Goal: Task Accomplishment & Management: Manage account settings

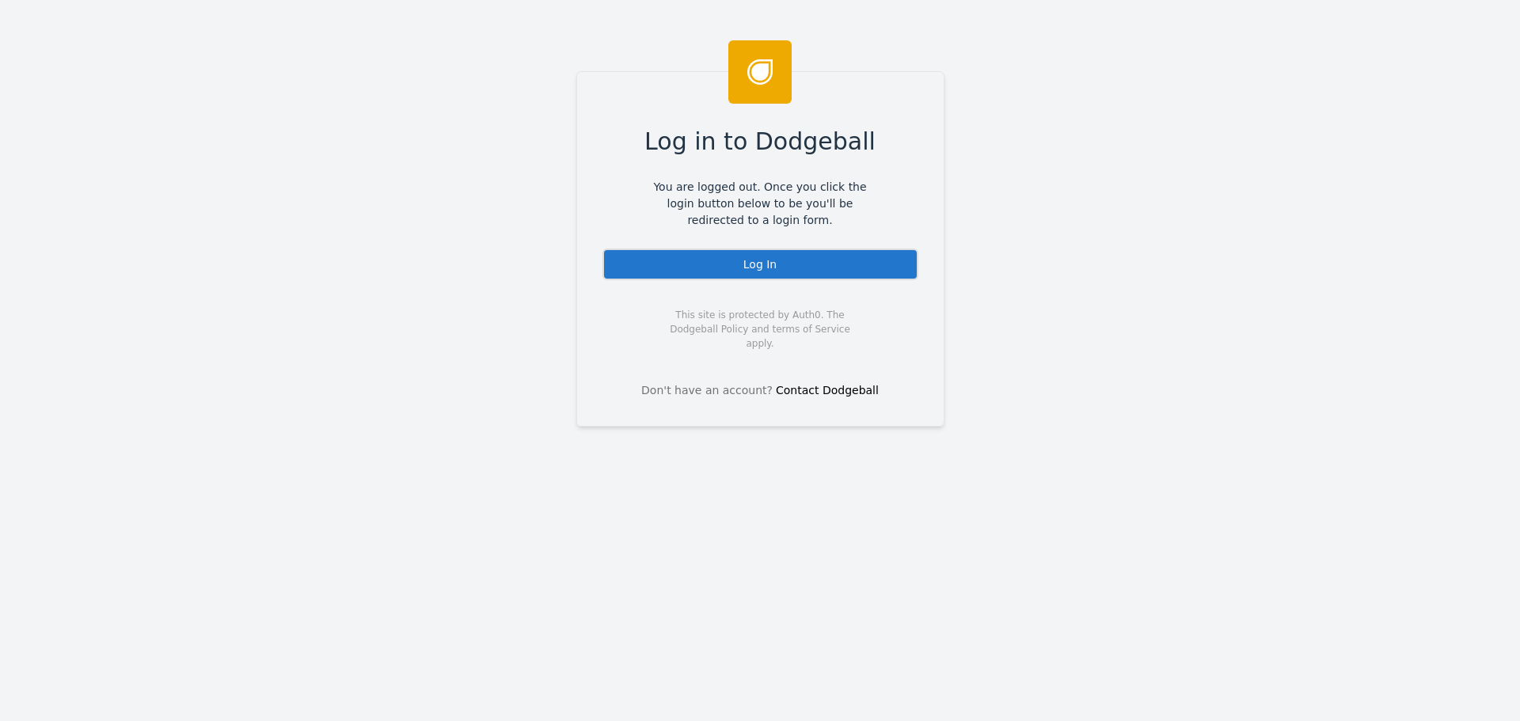
click at [745, 262] on div "Log In" at bounding box center [760, 265] width 316 height 32
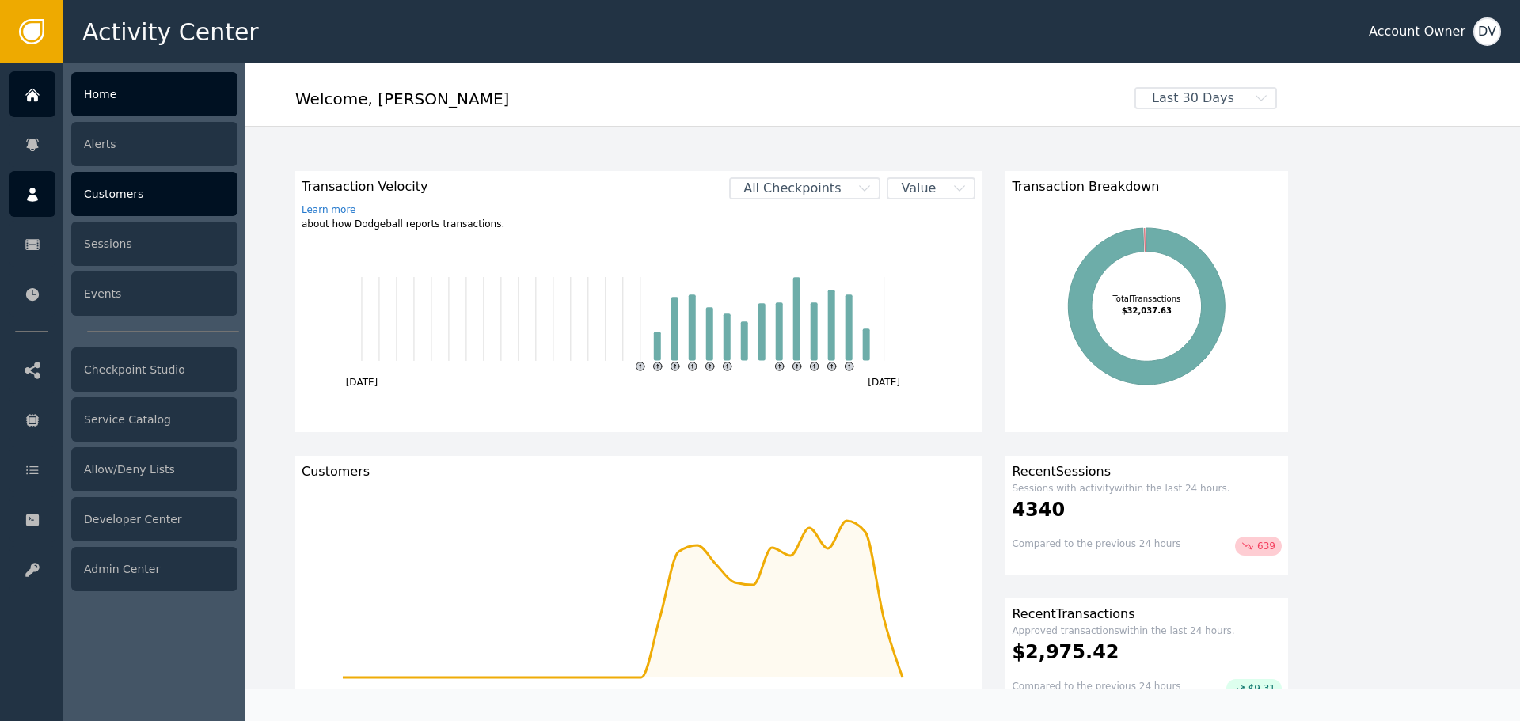
click at [129, 192] on div "Customers" at bounding box center [154, 194] width 166 height 44
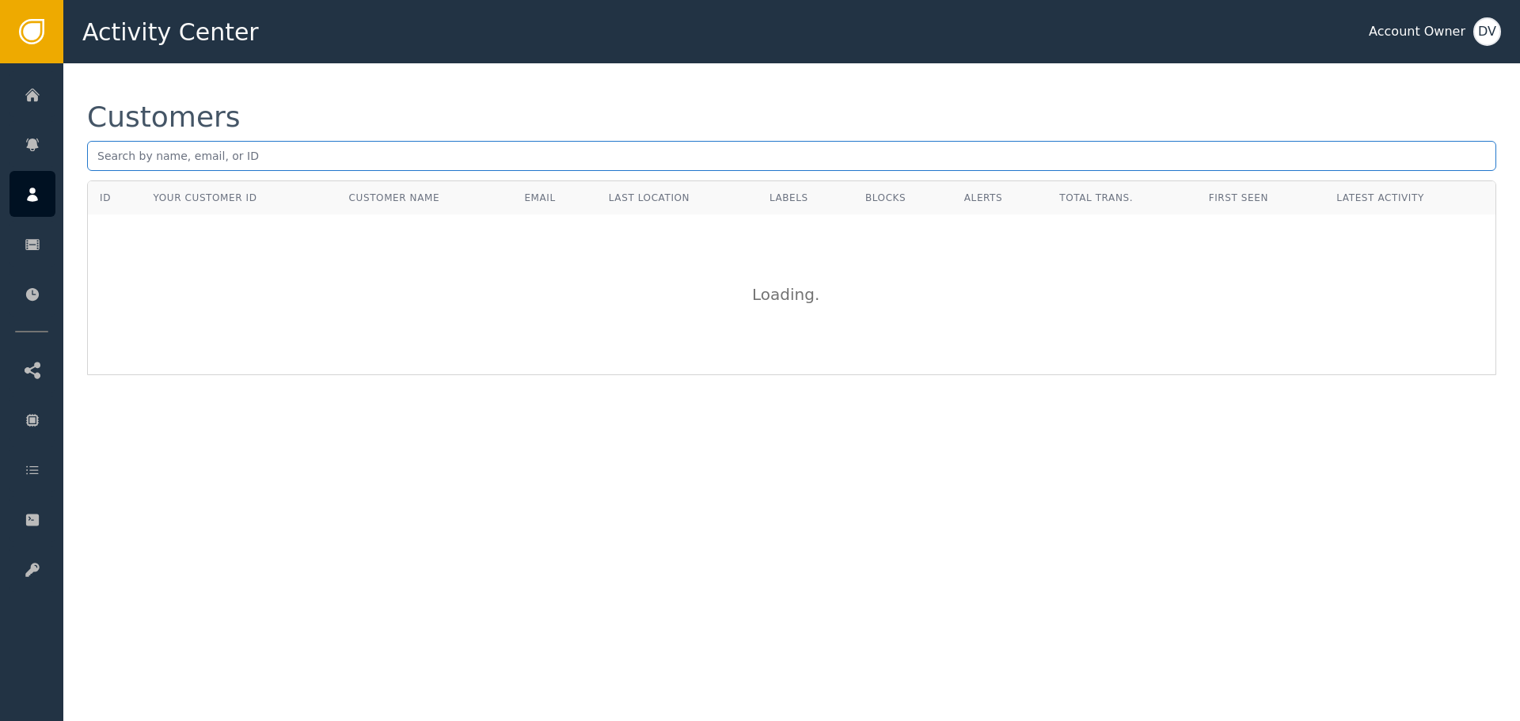
click at [302, 150] on input "text" at bounding box center [791, 156] width 1409 height 30
paste input "[EMAIL_ADDRESS][DOMAIN_NAME]"
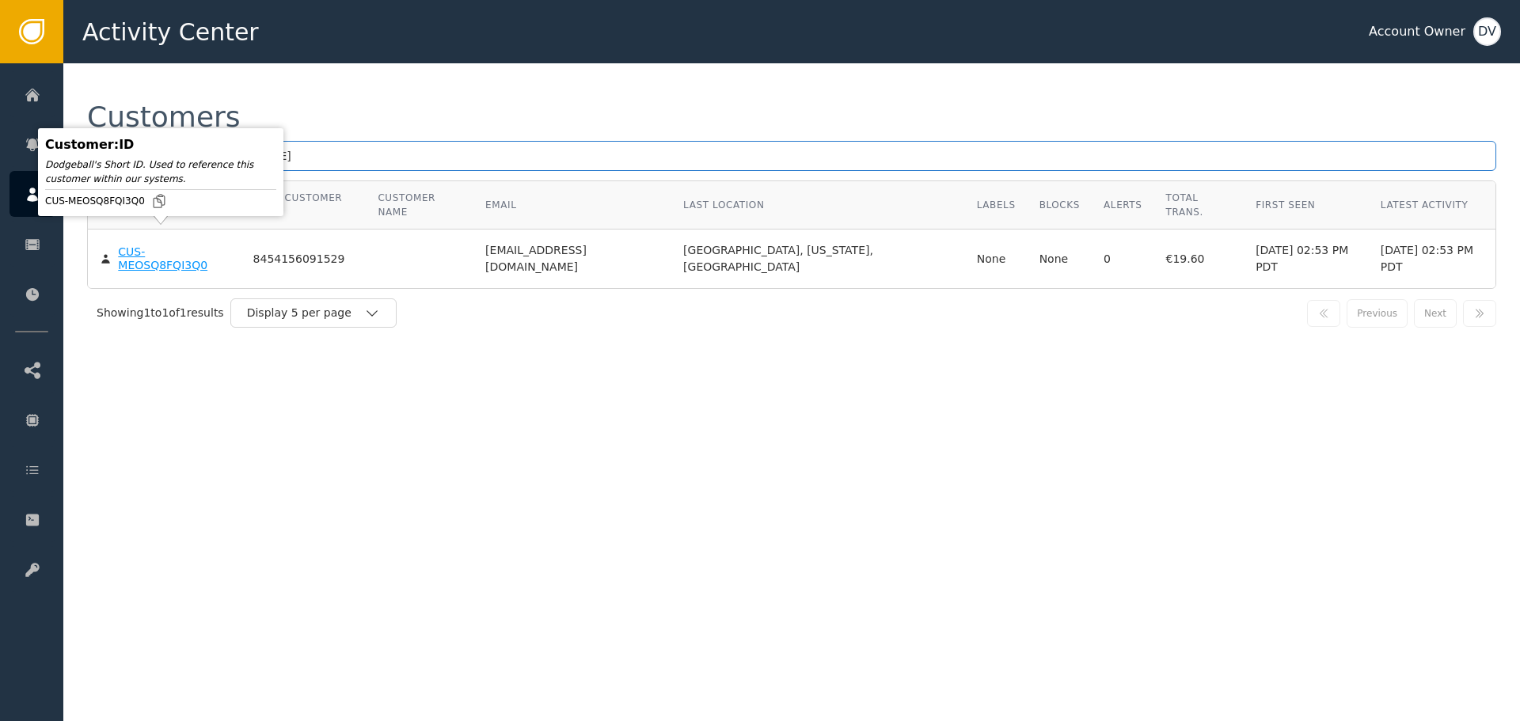
type input "[EMAIL_ADDRESS][DOMAIN_NAME]"
click at [175, 63] on body "Activity Center Account Owner DV Home Alerts Customers Sessions Events Checkpoi…" at bounding box center [760, 31] width 1520 height 63
click at [182, 245] on div "CUS-MEOSQ8FQI3Q0" at bounding box center [173, 259] width 111 height 28
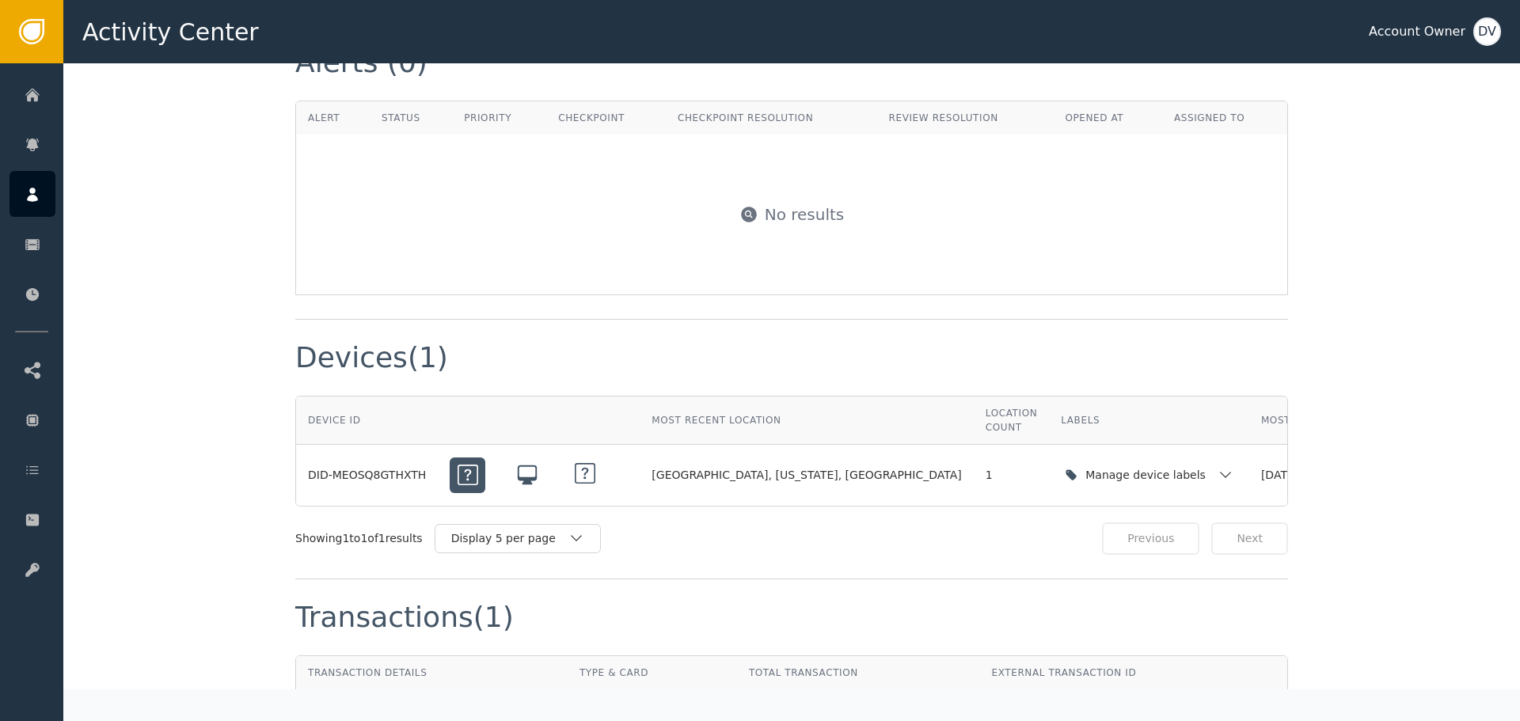
scroll to position [1267, 0]
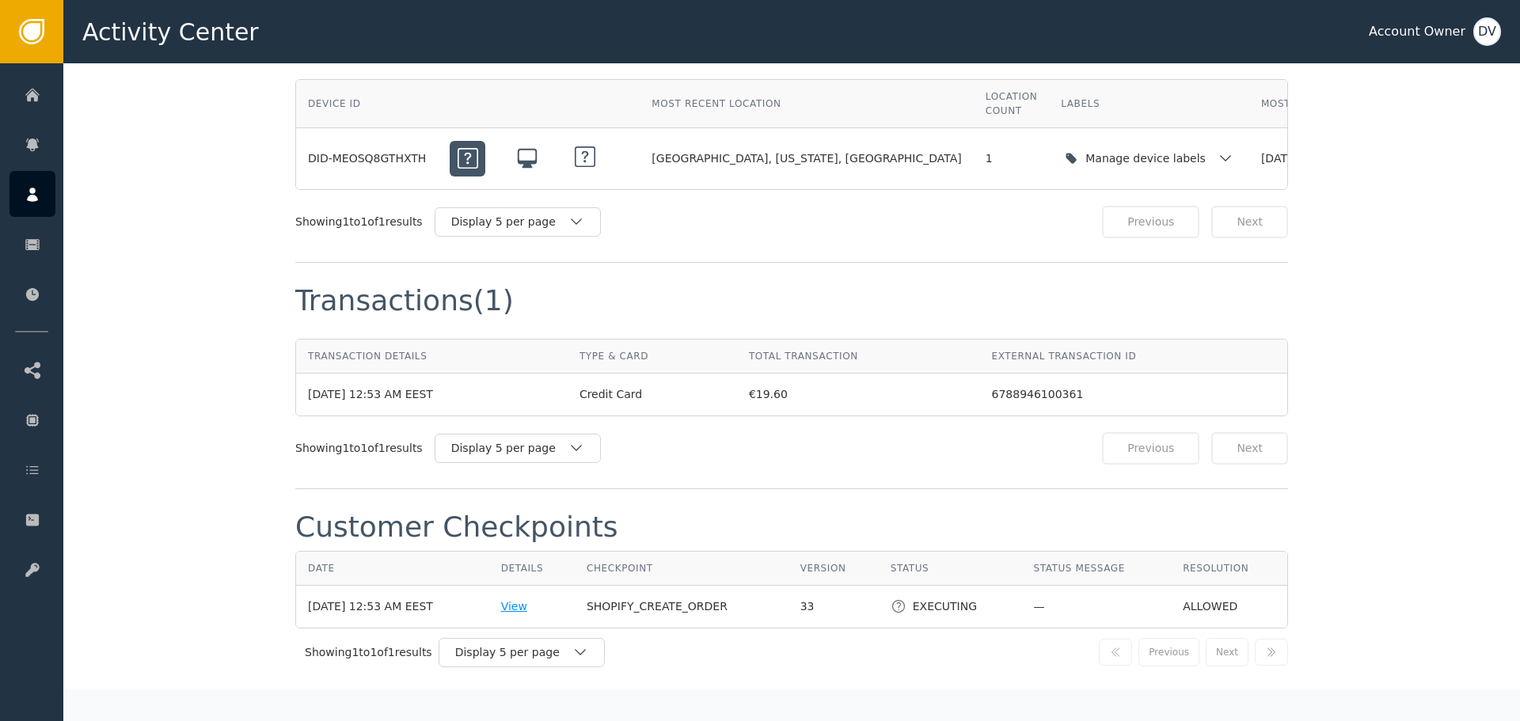
click at [534, 599] on div "View" at bounding box center [532, 607] width 62 height 17
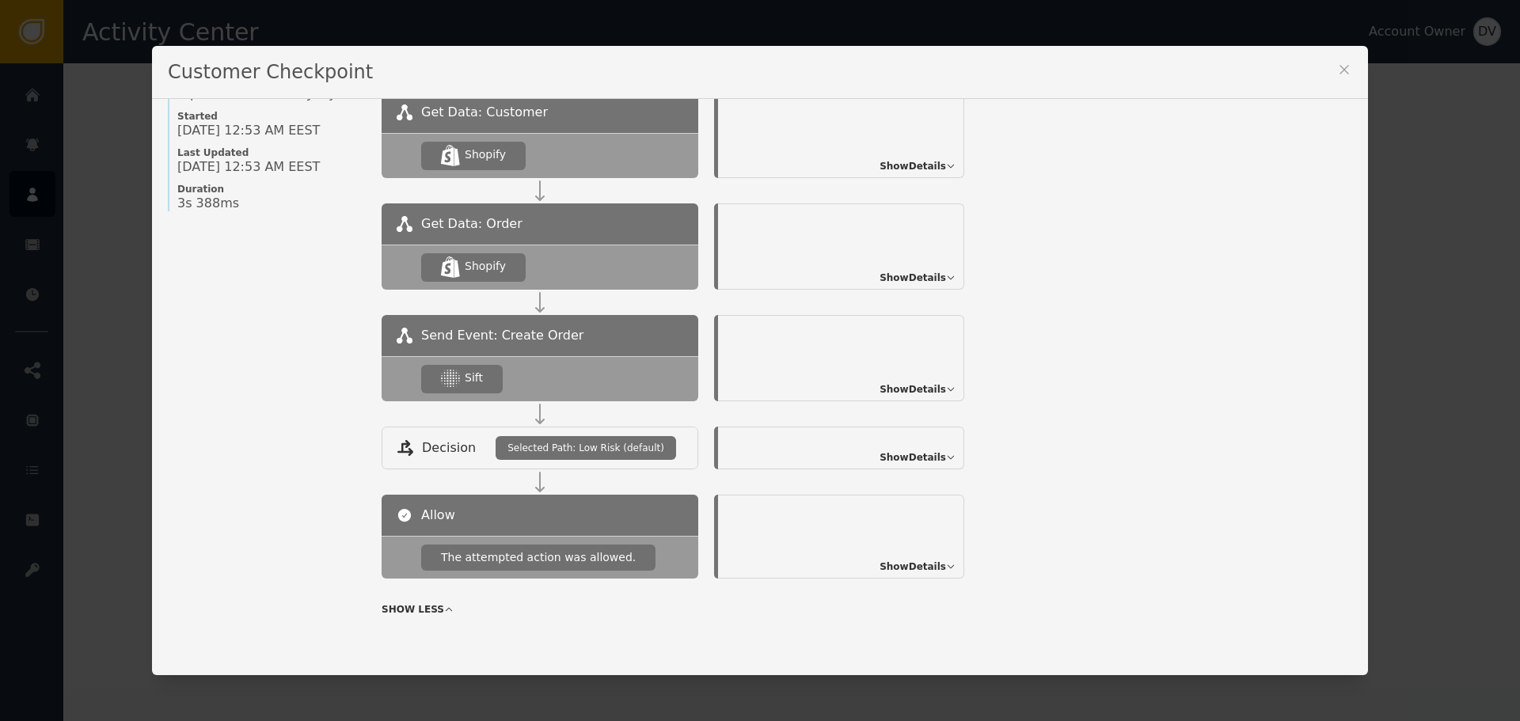
scroll to position [172, 0]
click at [930, 385] on span "Show Details" at bounding box center [913, 389] width 67 height 14
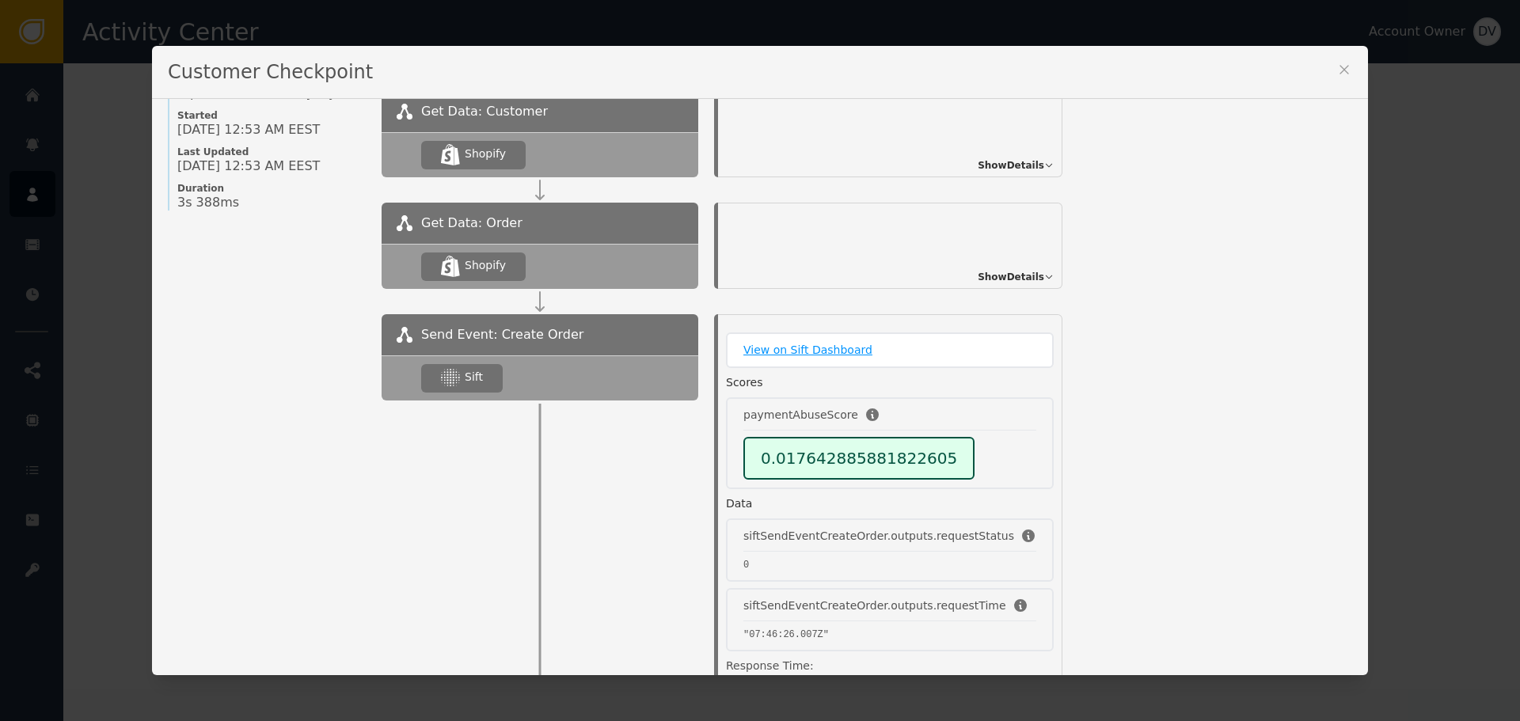
scroll to position [60, 0]
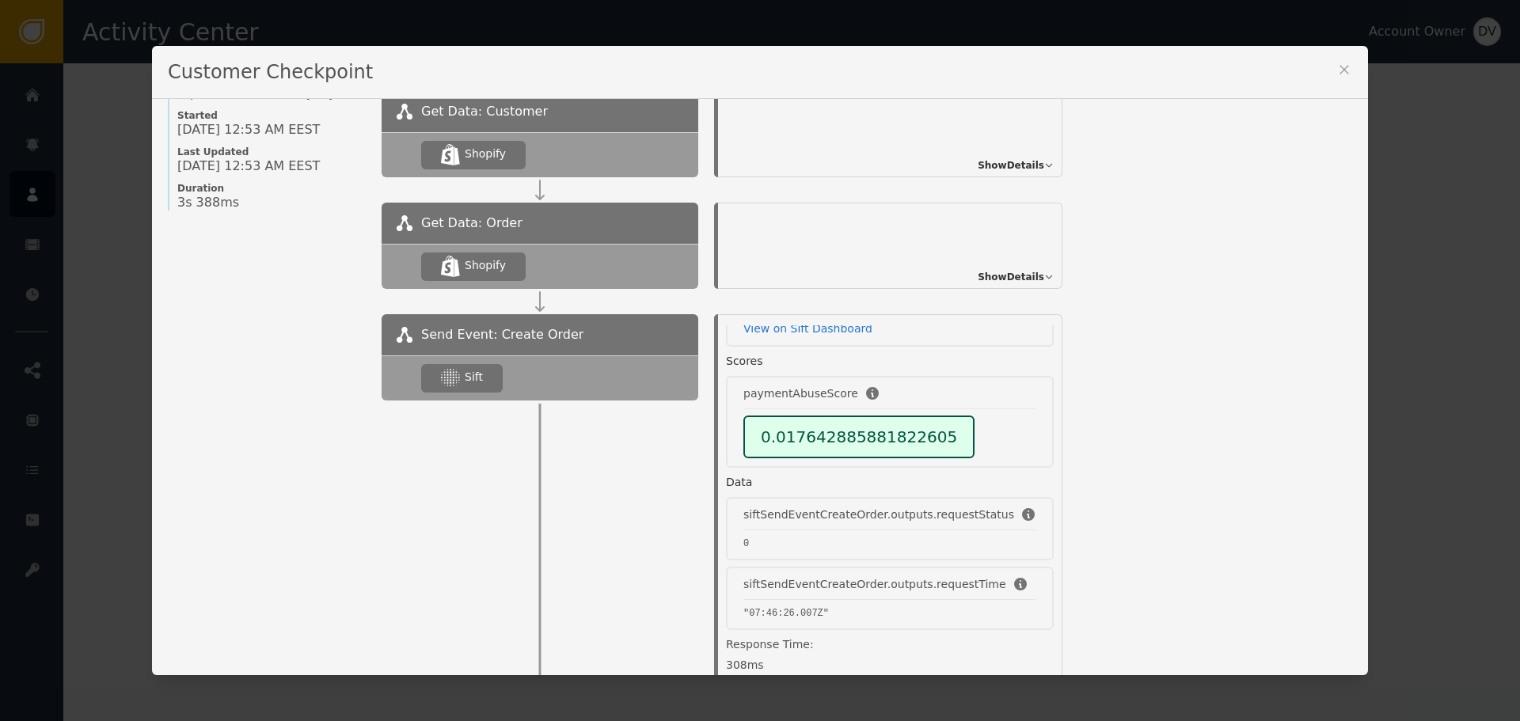
click at [1342, 64] on icon at bounding box center [1344, 70] width 16 height 16
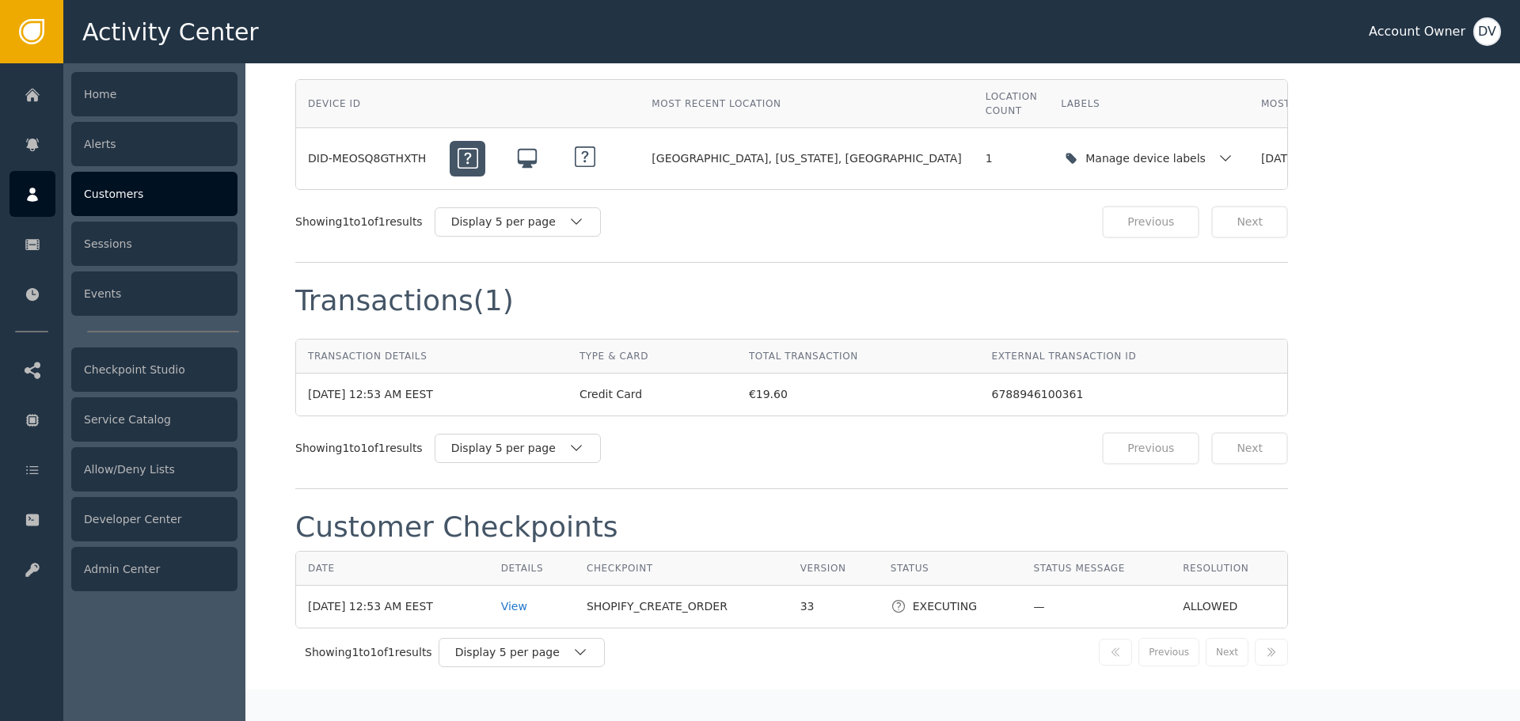
click at [40, 194] on icon at bounding box center [33, 194] width 16 height 17
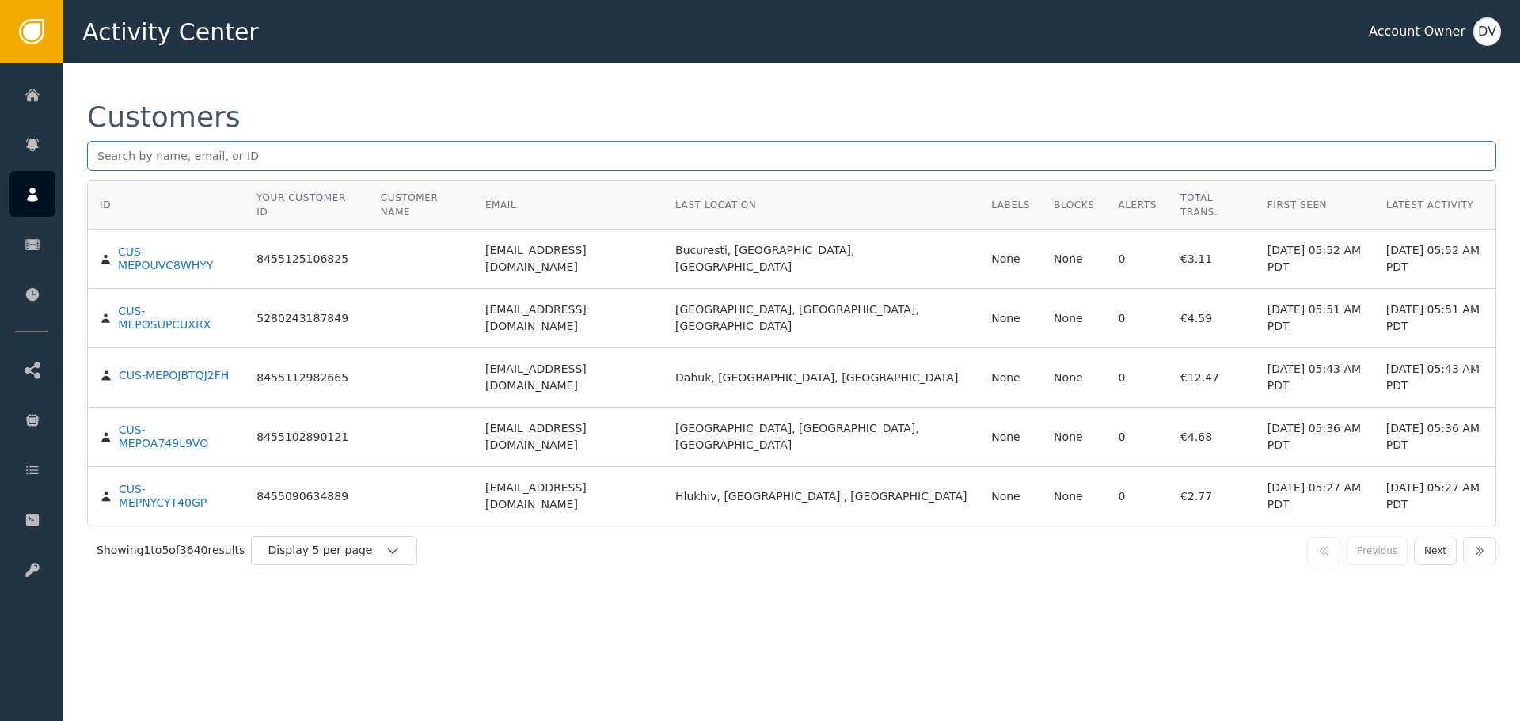
click at [299, 158] on input "text" at bounding box center [791, 156] width 1409 height 30
paste input "[EMAIL_ADDRESS][DOMAIN_NAME]"
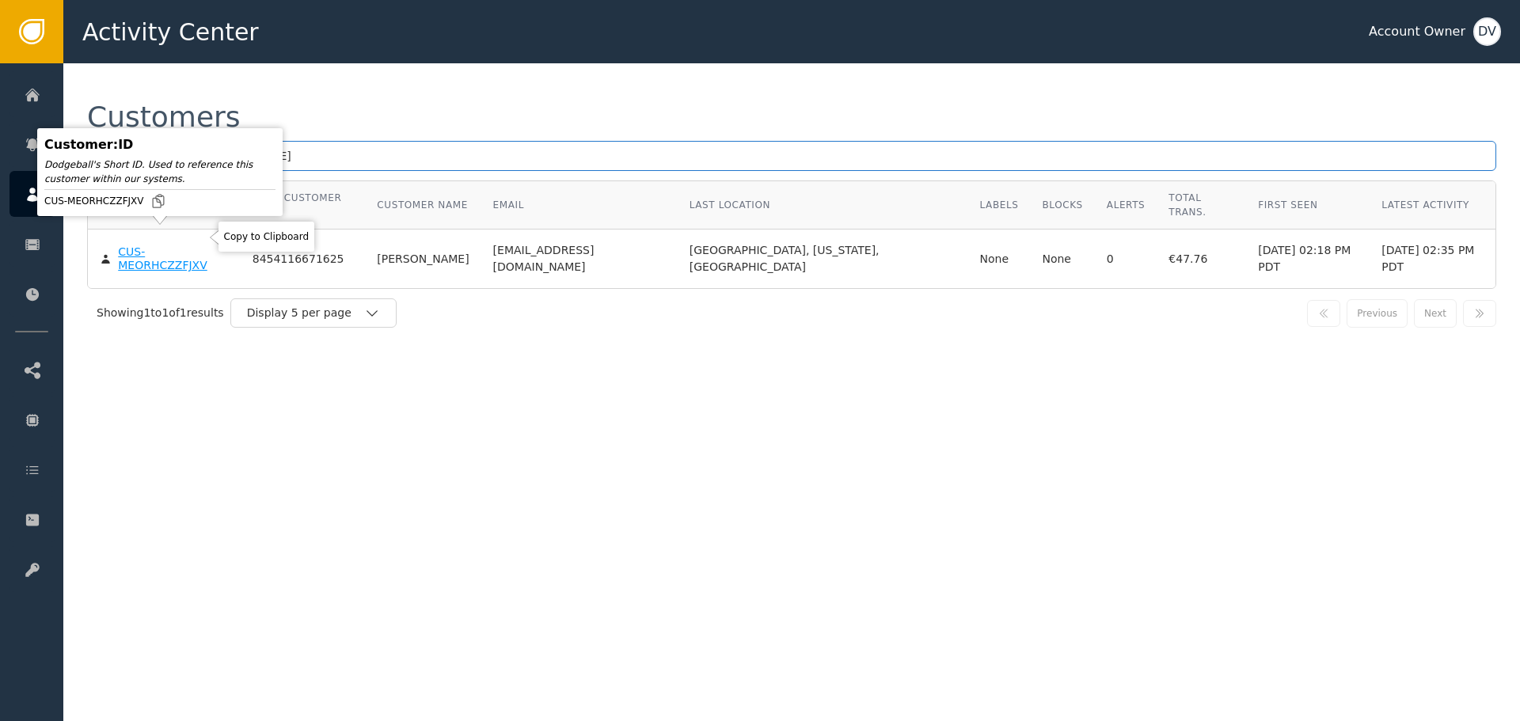
type input "[EMAIL_ADDRESS][DOMAIN_NAME]"
click at [203, 63] on body "Activity Center Account Owner DV Home Alerts Customers Sessions Events Checkpoi…" at bounding box center [760, 31] width 1520 height 63
click at [194, 245] on div "CUS-MEORHCZZFJXV" at bounding box center [173, 259] width 110 height 28
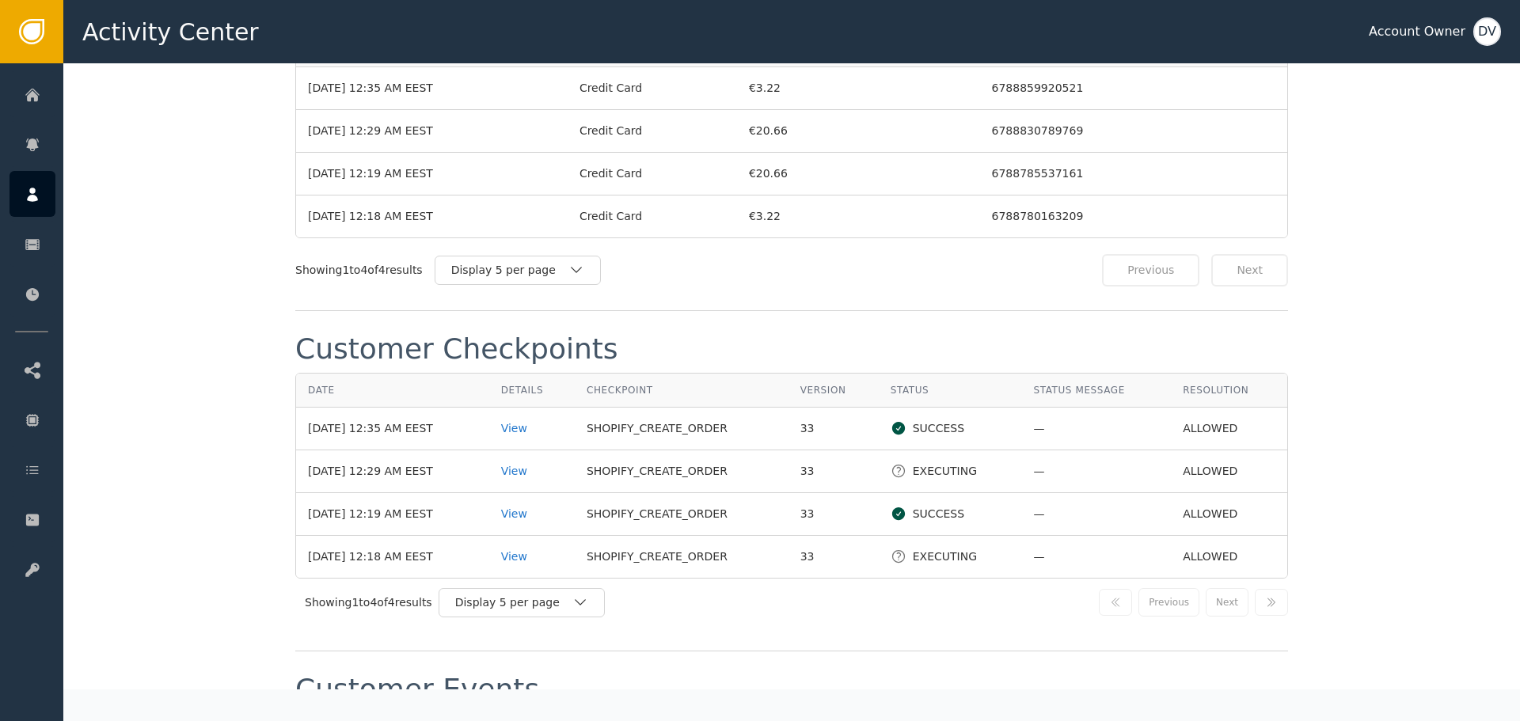
scroll to position [1663, 0]
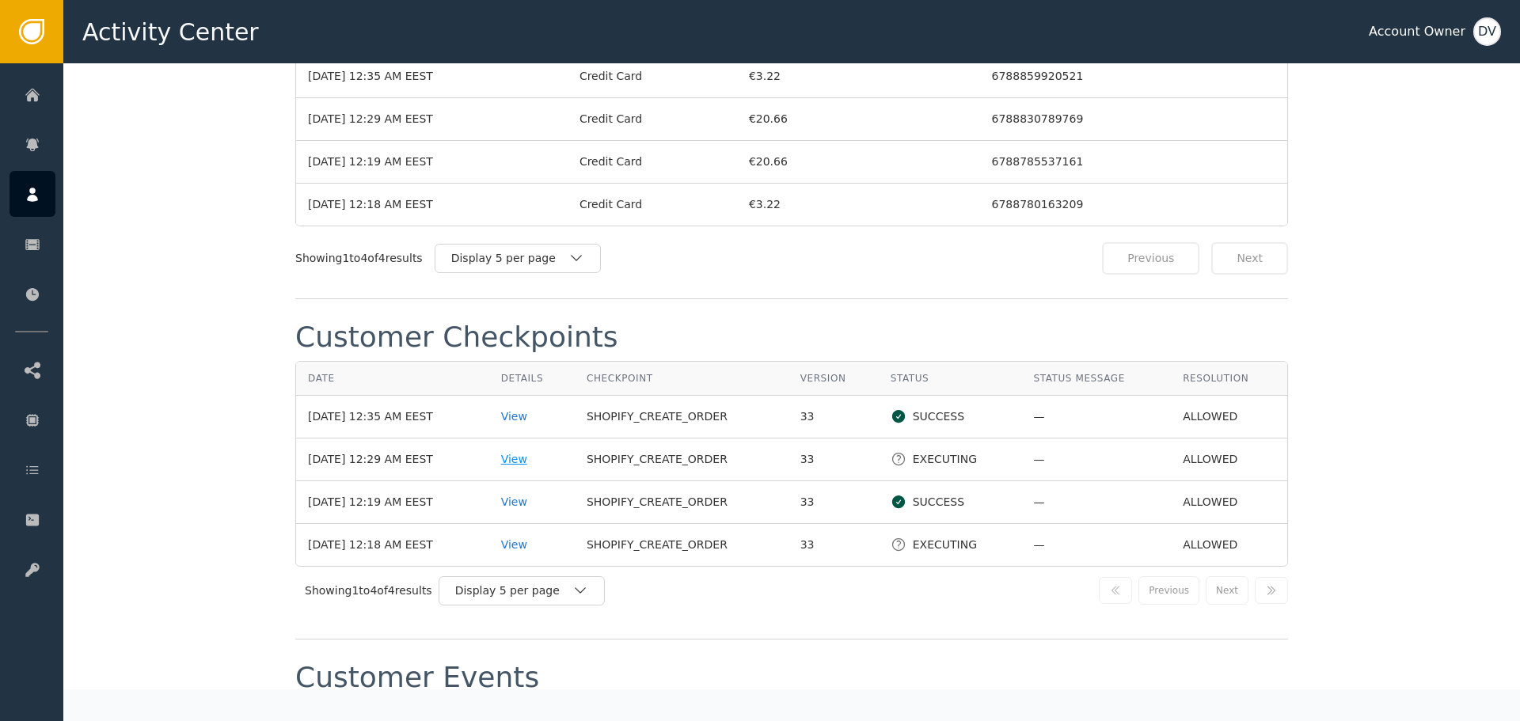
click at [526, 454] on div "View" at bounding box center [532, 459] width 62 height 17
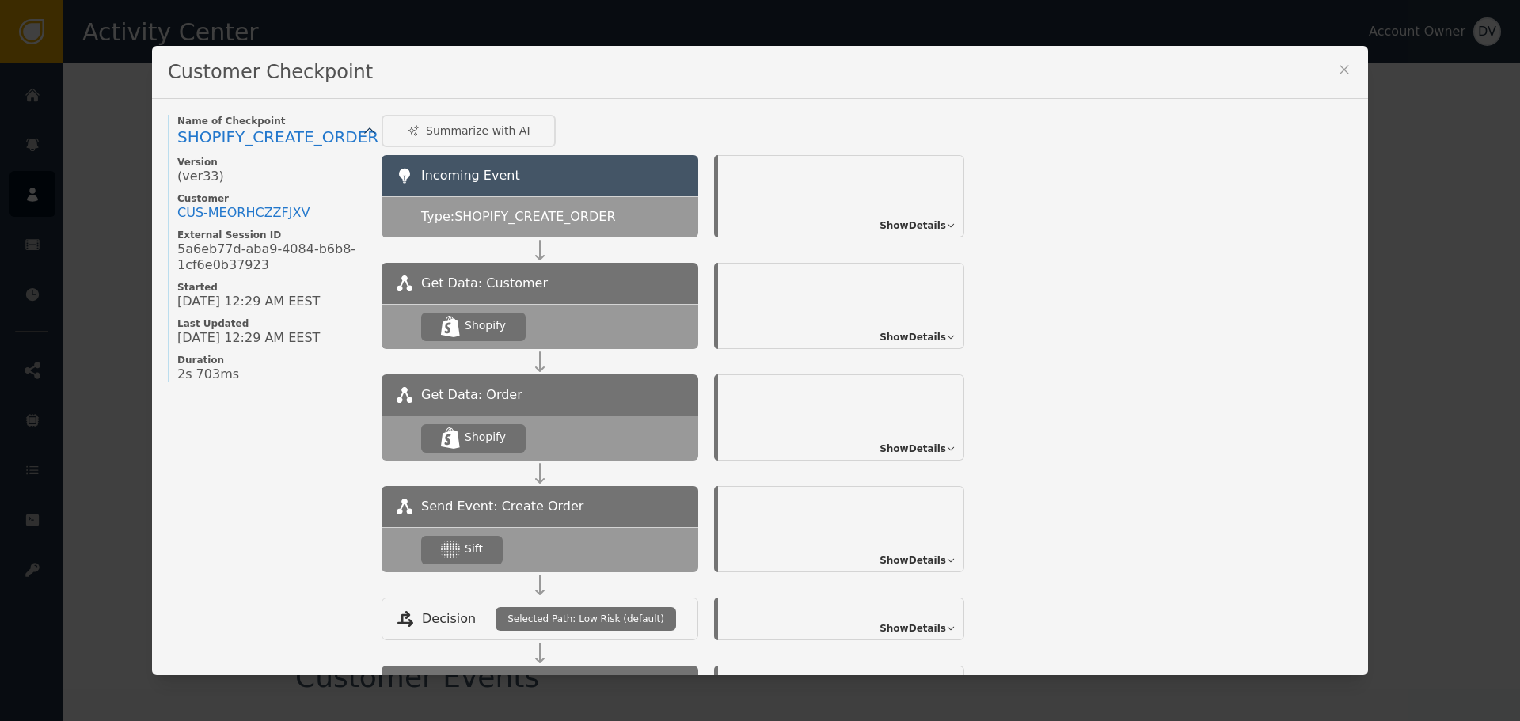
click at [919, 554] on span "Show Details" at bounding box center [913, 560] width 67 height 14
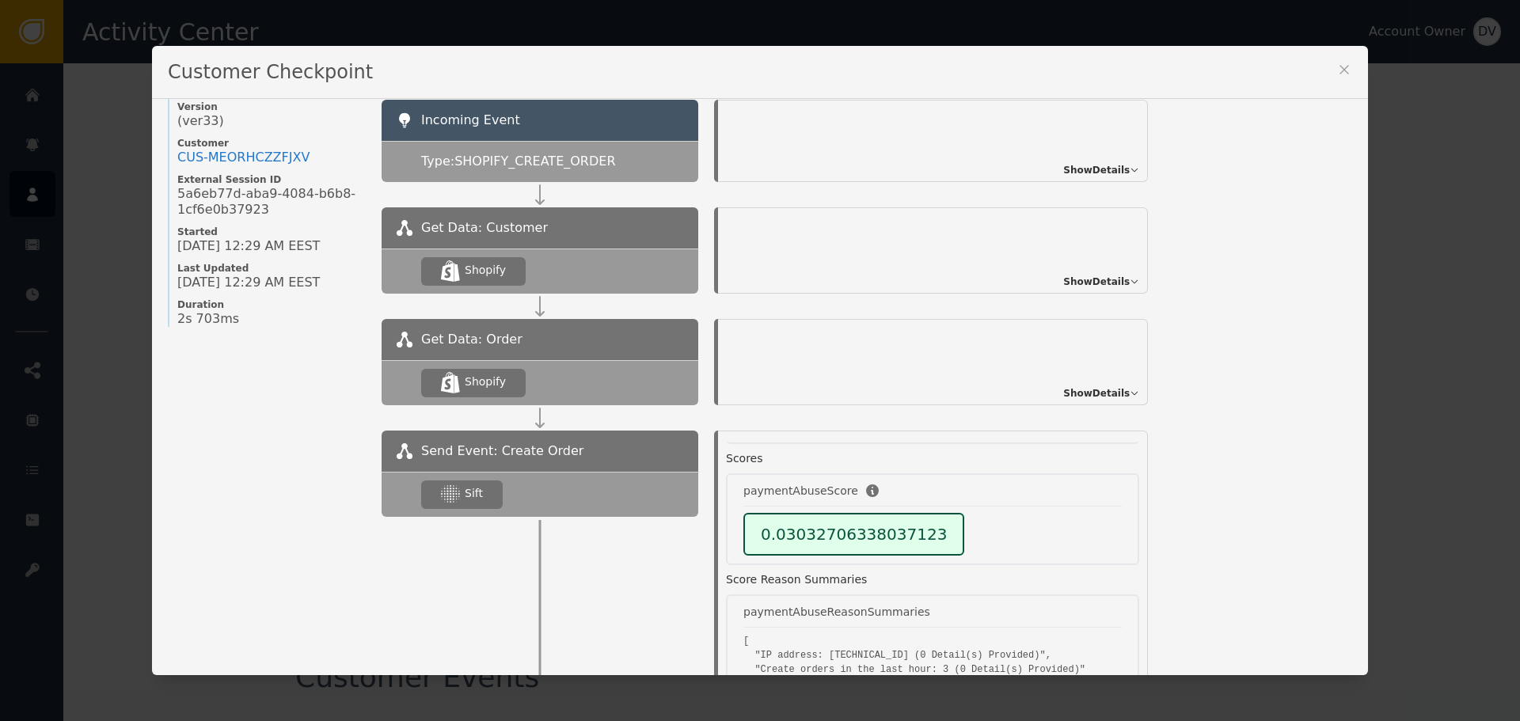
scroll to position [158, 0]
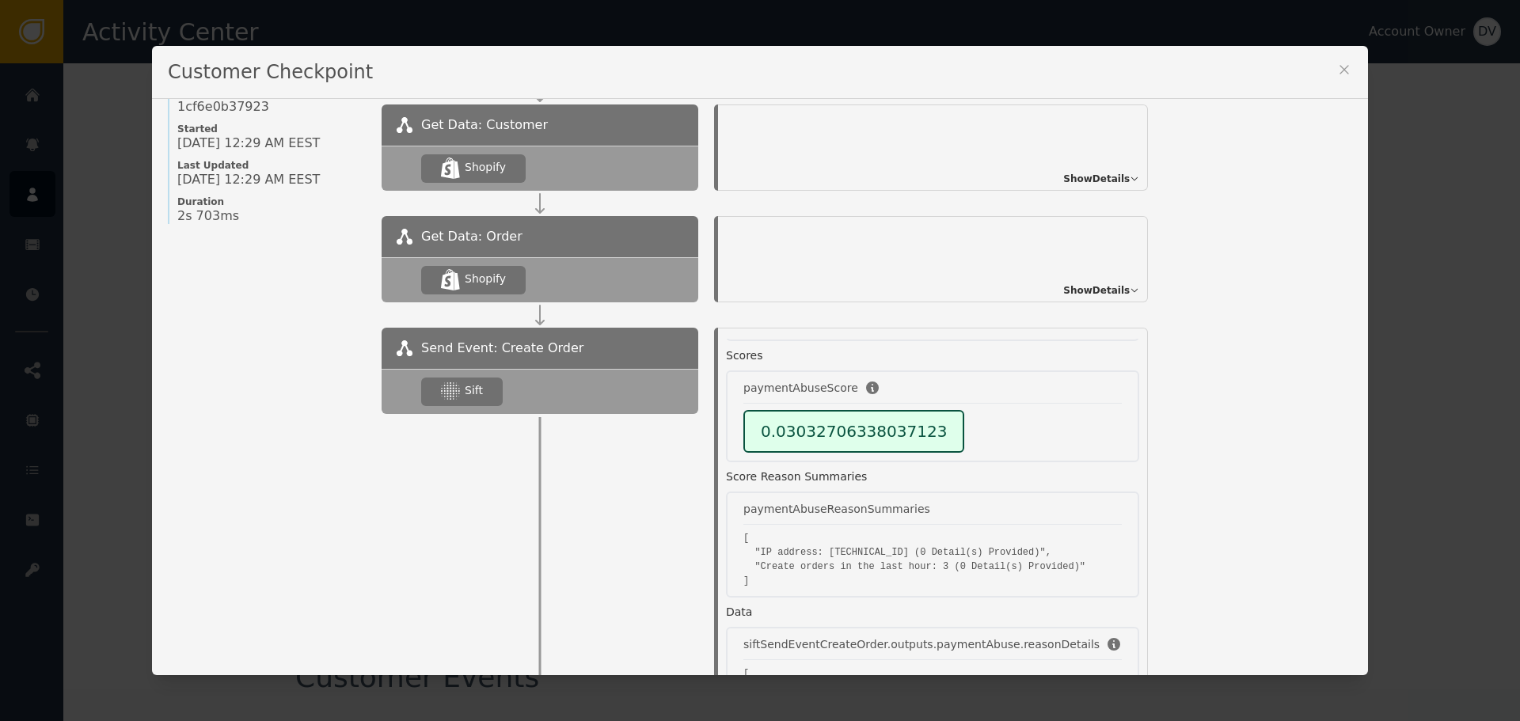
click at [1347, 67] on div "Customer Checkpoint" at bounding box center [760, 72] width 1216 height 53
click at [1336, 67] on icon at bounding box center [1344, 70] width 16 height 16
